Goal: Information Seeking & Learning: Learn about a topic

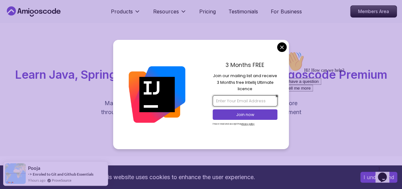
click at [239, 99] on input "email" at bounding box center [245, 100] width 65 height 11
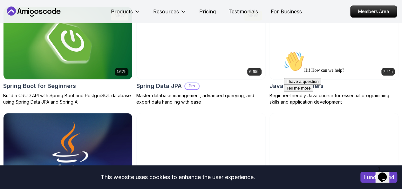
scroll to position [328, 0]
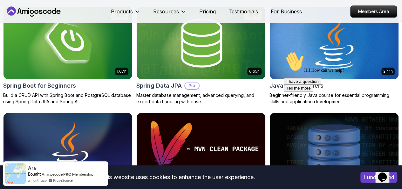
click at [135, 111] on img at bounding box center [67, 149] width 135 height 76
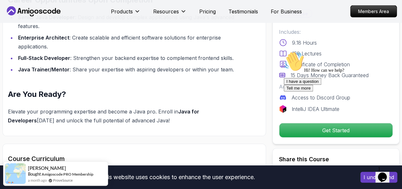
scroll to position [728, 0]
click at [293, 91] on div "I have a question Tell me more" at bounding box center [341, 84] width 114 height 13
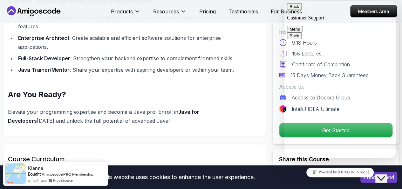
click at [273, 31] on div "Pro Course Includes: 9.18 Hours 158 Lectures Certificate of Completion 15 Days …" at bounding box center [336, 74] width 127 height 142
click at [384, 174] on icon "Close Chat This icon closes the chat window." at bounding box center [381, 178] width 8 height 8
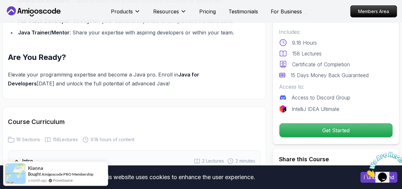
scroll to position [766, 0]
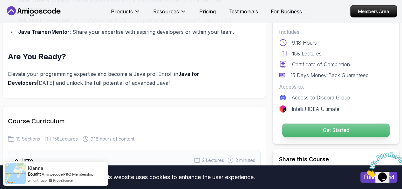
click at [301, 131] on p "Get Started" at bounding box center [335, 129] width 107 height 13
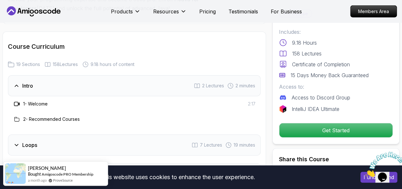
scroll to position [843, 0]
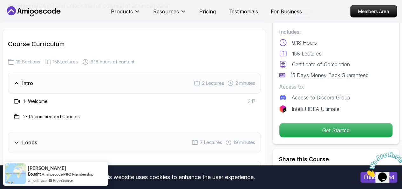
click at [17, 101] on icon at bounding box center [17, 101] width 6 height 6
click at [30, 100] on h3 "1 - Welcome" at bounding box center [35, 101] width 24 height 6
click at [250, 103] on div "1 - Welcome 2:17" at bounding box center [134, 101] width 243 height 8
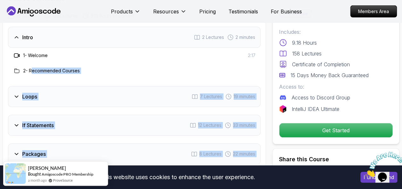
drag, startPoint x: 32, startPoint y: 108, endPoint x: 42, endPoint y: 201, distance: 93.1
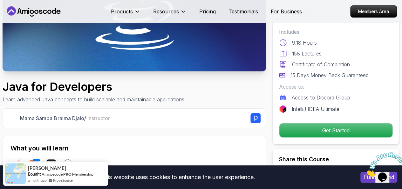
scroll to position [116, 0]
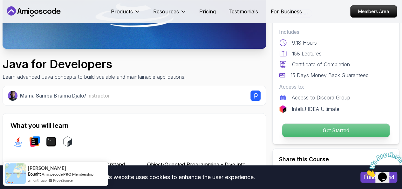
click at [304, 128] on p "Get Started" at bounding box center [335, 129] width 107 height 13
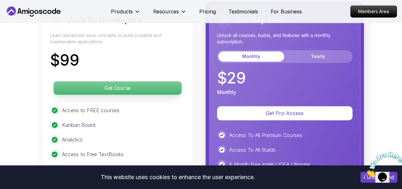
scroll to position [1633, 0]
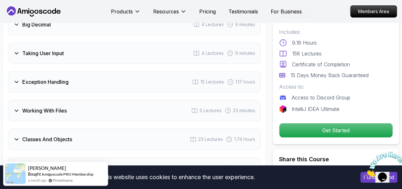
click at [115, 73] on div "Exception Handling 15 Lectures 1.17 hours" at bounding box center [134, 81] width 253 height 21
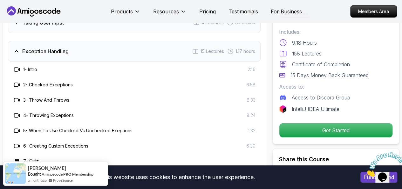
scroll to position [1159, 0]
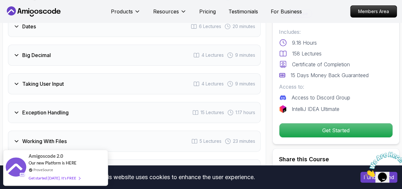
click at [71, 84] on div "Taking User Input 4 Lectures 9 minutes" at bounding box center [134, 83] width 253 height 21
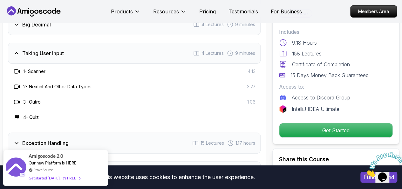
scroll to position [1128, 0]
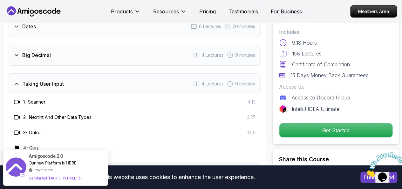
click at [33, 100] on h3 "1 - Scanner" at bounding box center [34, 102] width 22 height 6
click at [18, 100] on icon at bounding box center [16, 102] width 4 height 4
click at [77, 116] on h3 "2 - Nextint And Other Data Types" at bounding box center [57, 117] width 68 height 6
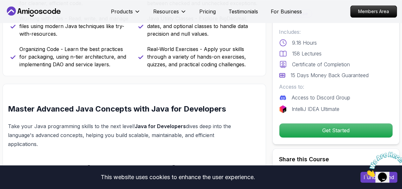
scroll to position [448, 0]
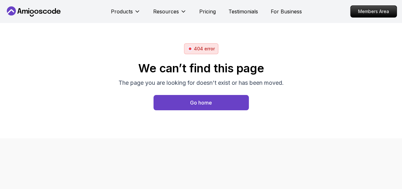
click at [177, 105] on button "Go home" at bounding box center [201, 102] width 95 height 15
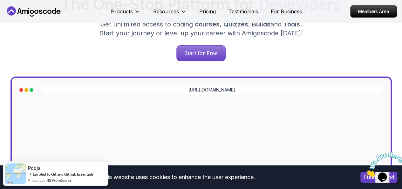
scroll to position [223, 0]
